Goal: Task Accomplishment & Management: Manage account settings

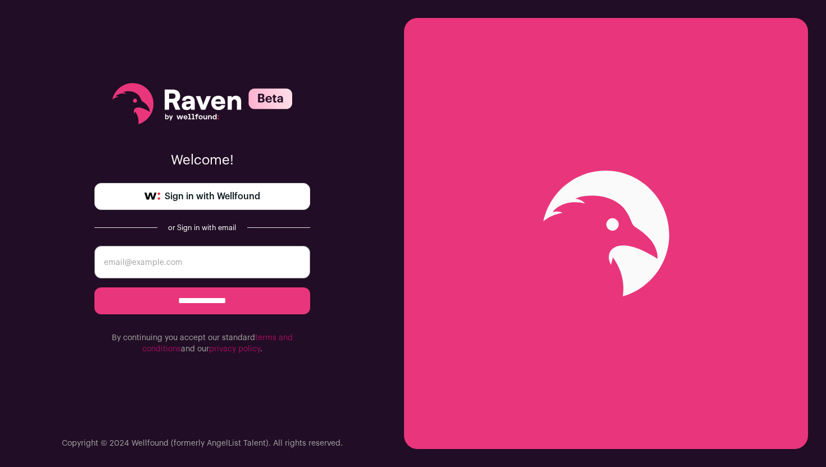
click at [226, 198] on span "Sign in with Wellfound" at bounding box center [213, 196] width 96 height 13
click at [199, 226] on div "or Sign in with email" at bounding box center [202, 228] width 72 height 9
click at [197, 262] on input "email" at bounding box center [202, 262] width 216 height 33
type input "[EMAIL_ADDRESS][DOMAIN_NAME]"
click at [225, 306] on input "**********" at bounding box center [202, 301] width 216 height 27
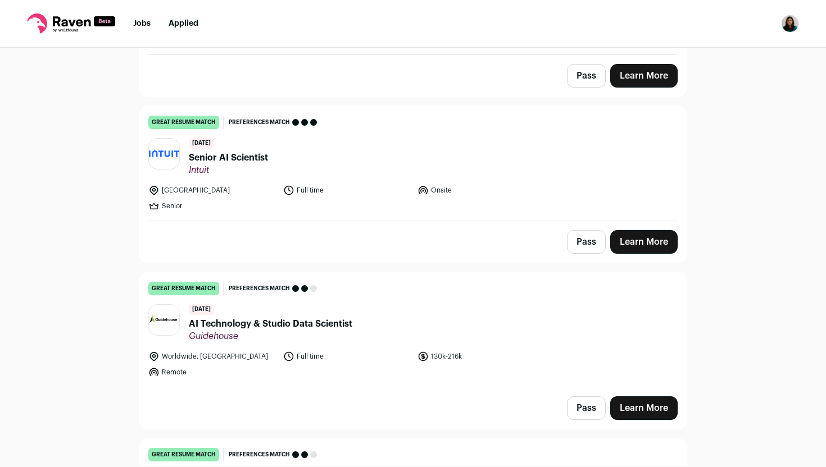
scroll to position [387, 0]
click at [183, 190] on li "Mill Valley" at bounding box center [212, 189] width 128 height 11
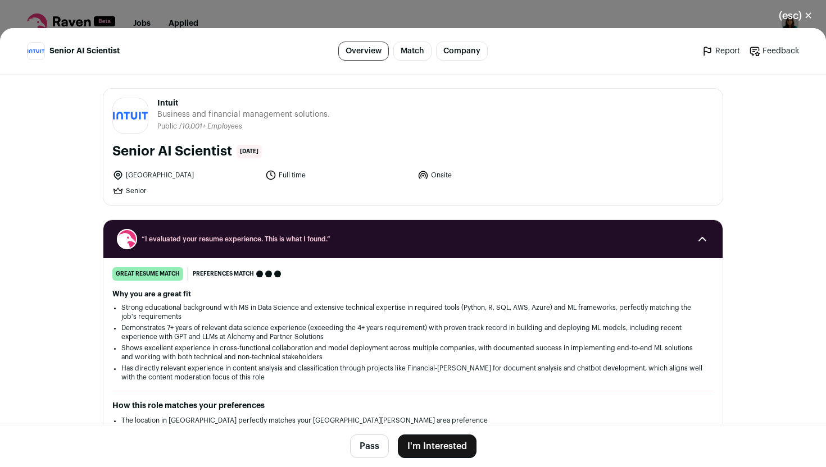
click at [138, 178] on li "Mill Valley" at bounding box center [185, 175] width 146 height 11
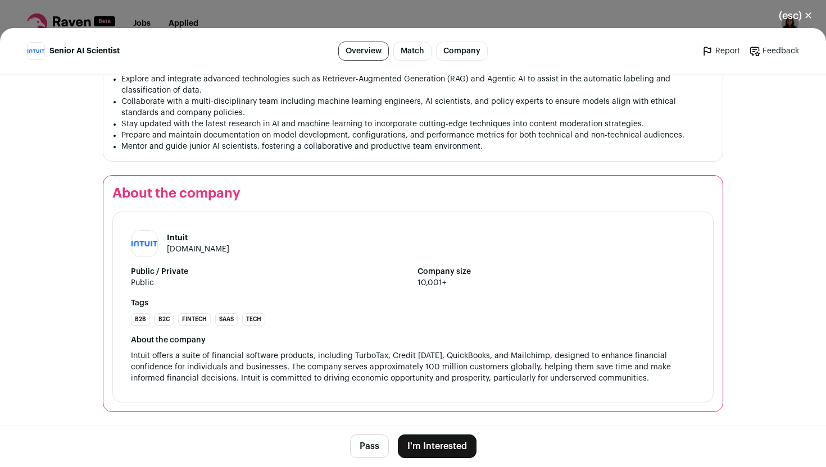
scroll to position [907, 0]
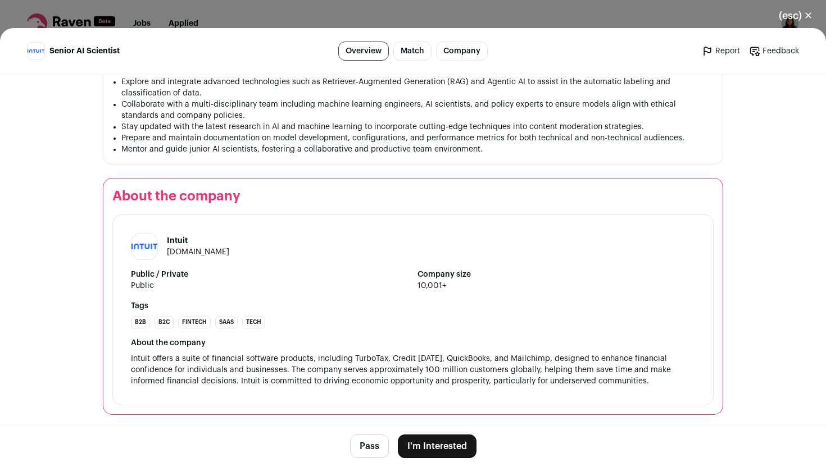
click at [808, 16] on button "(esc) ✕" at bounding box center [795, 15] width 61 height 25
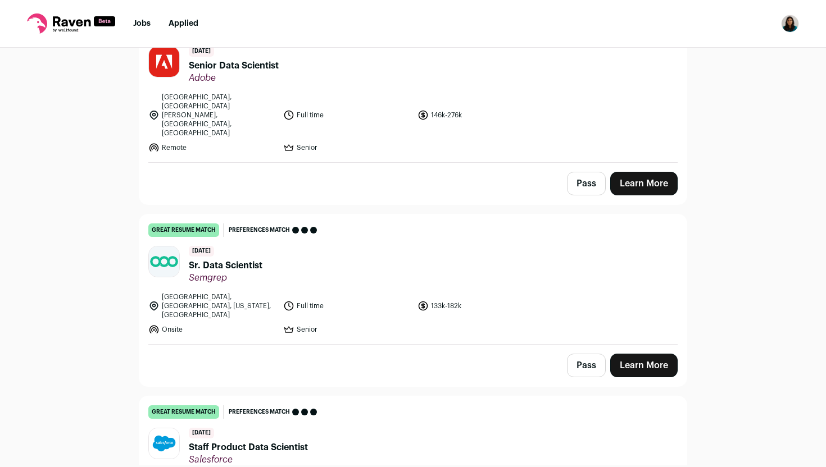
scroll to position [1007, 0]
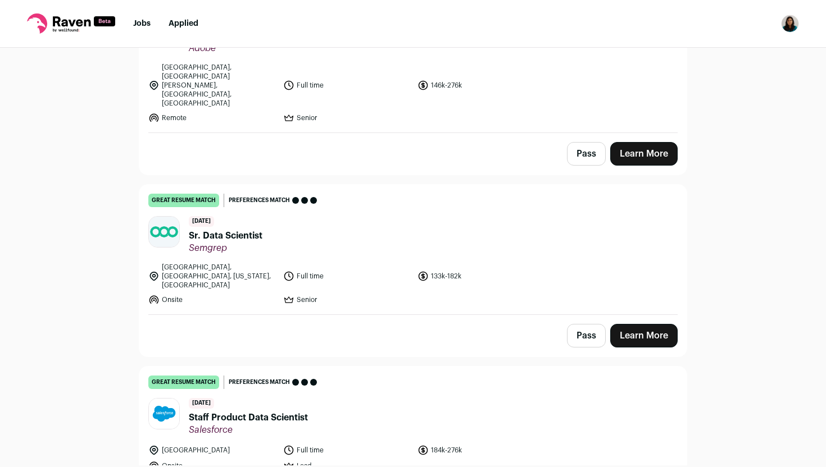
click at [244, 229] on span "Sr. Data Scientist" at bounding box center [226, 235] width 74 height 13
